Goal: Information Seeking & Learning: Stay updated

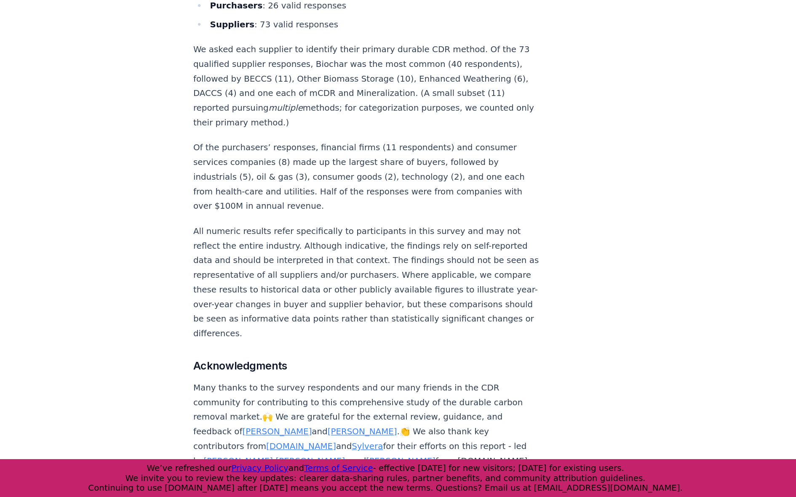
scroll to position [4577, 0]
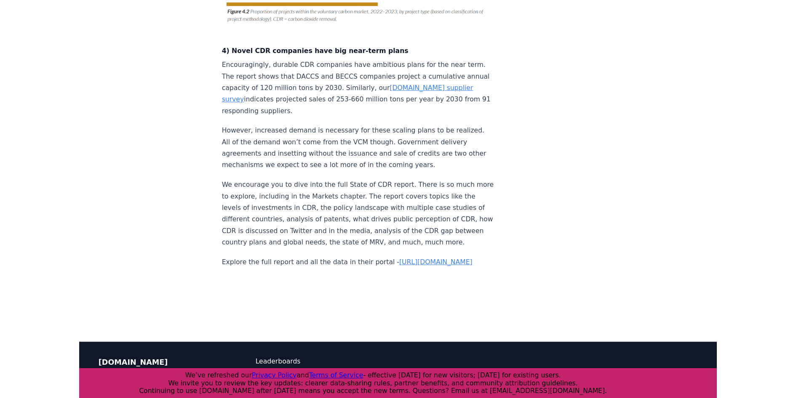
scroll to position [1467, 0]
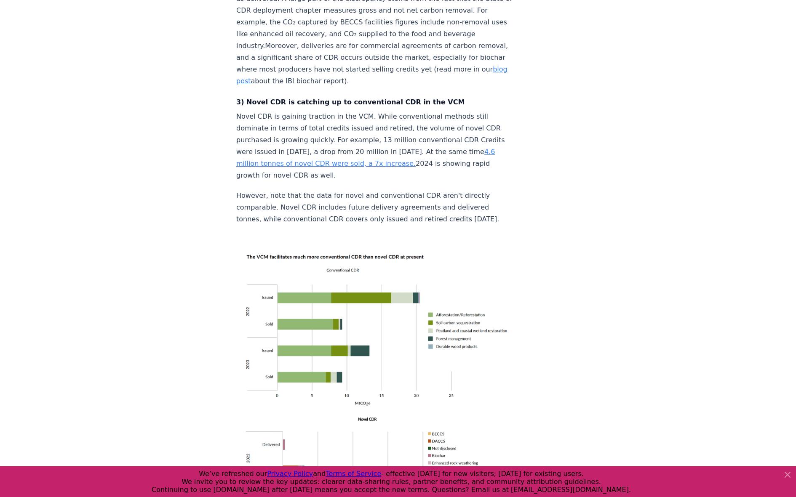
scroll to position [752, 0]
